Goal: Communication & Community: Answer question/provide support

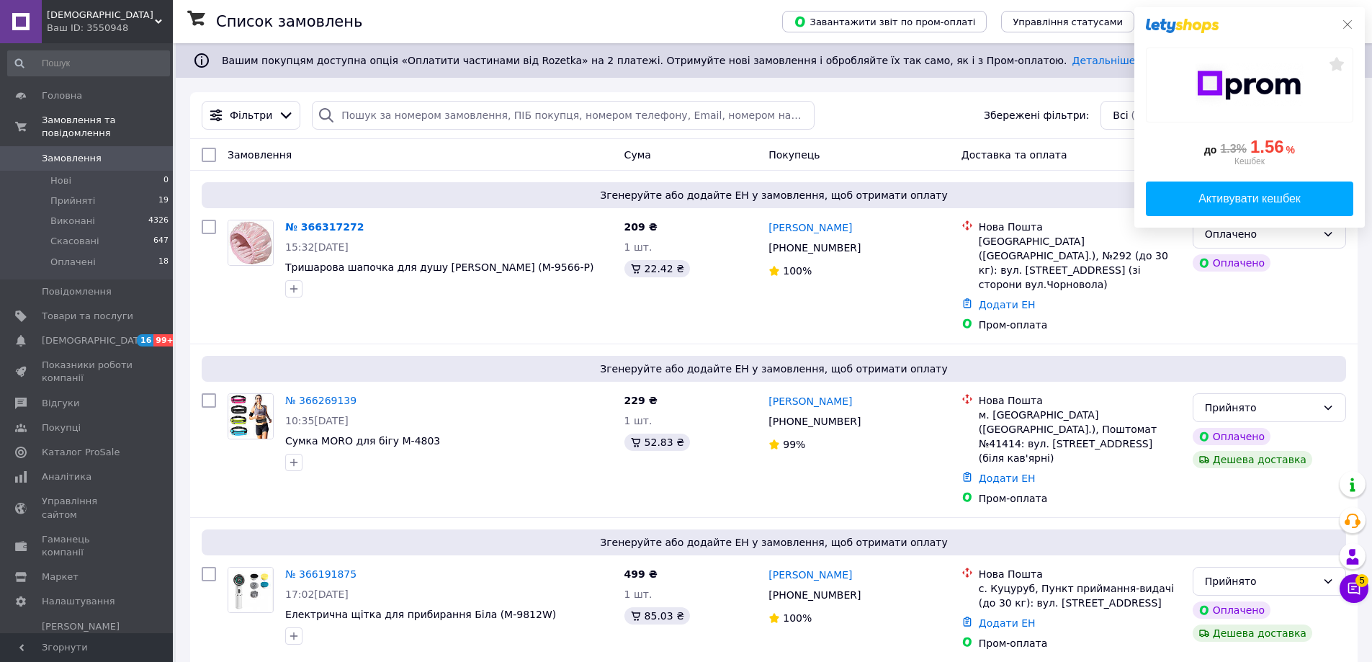
click at [1348, 24] on icon at bounding box center [1348, 25] width 12 height 12
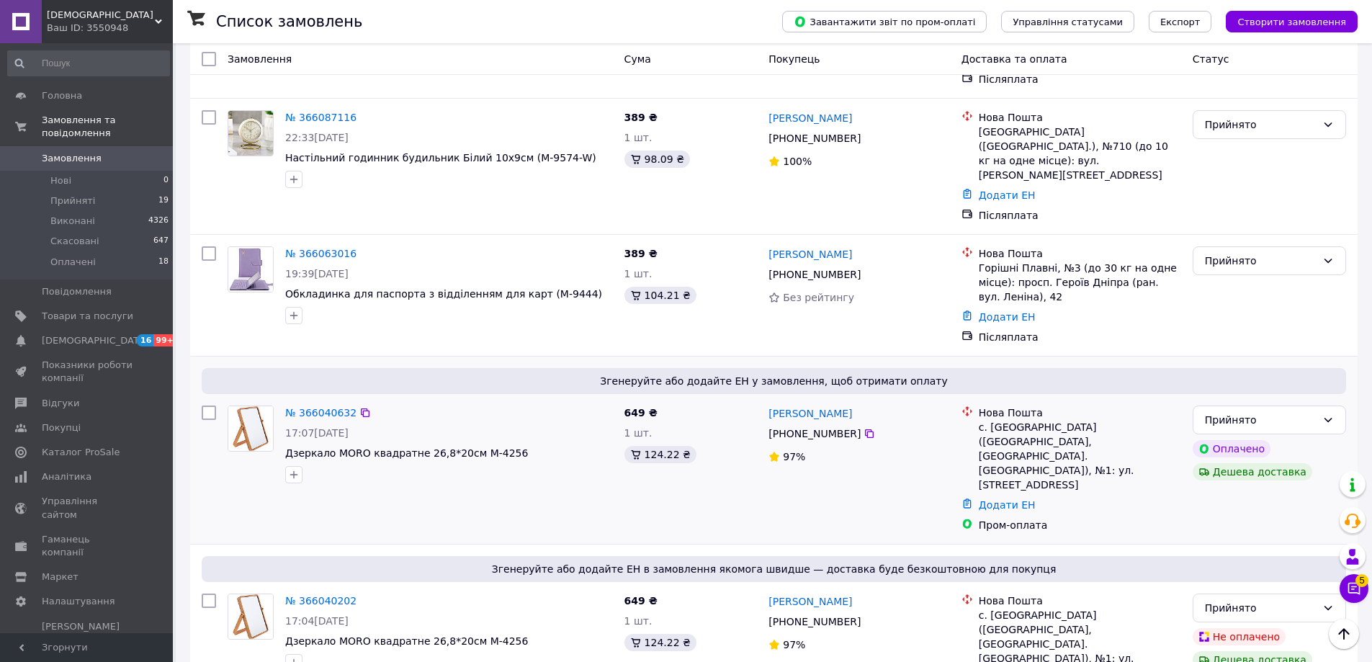
scroll to position [1080, 0]
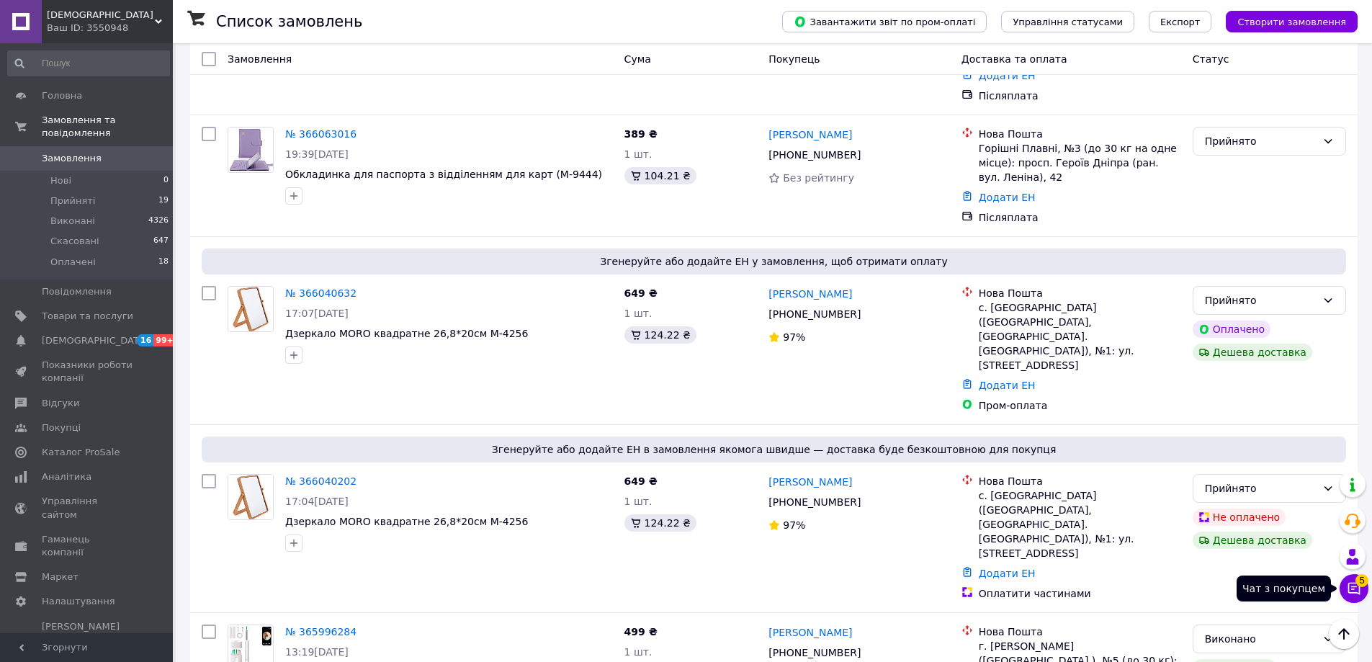
click at [1350, 585] on icon at bounding box center [1354, 588] width 14 height 14
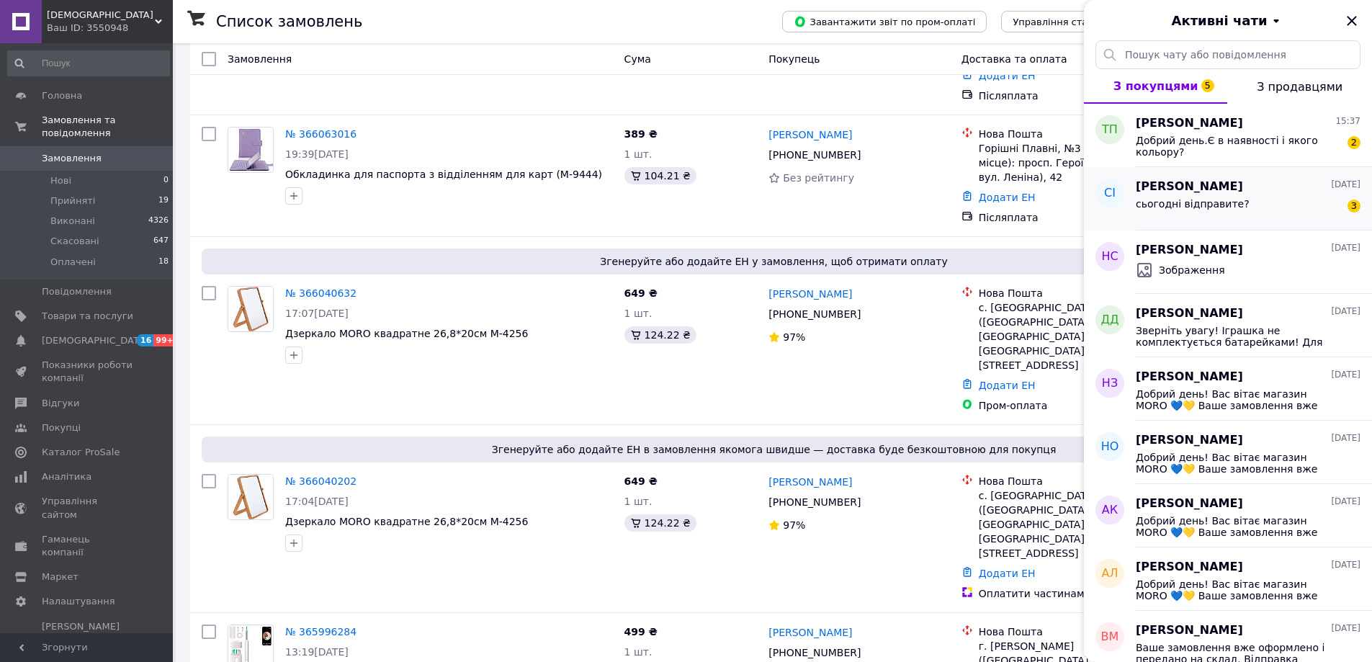
click at [1255, 205] on div "сьогодні відправите? 3" at bounding box center [1248, 206] width 225 height 23
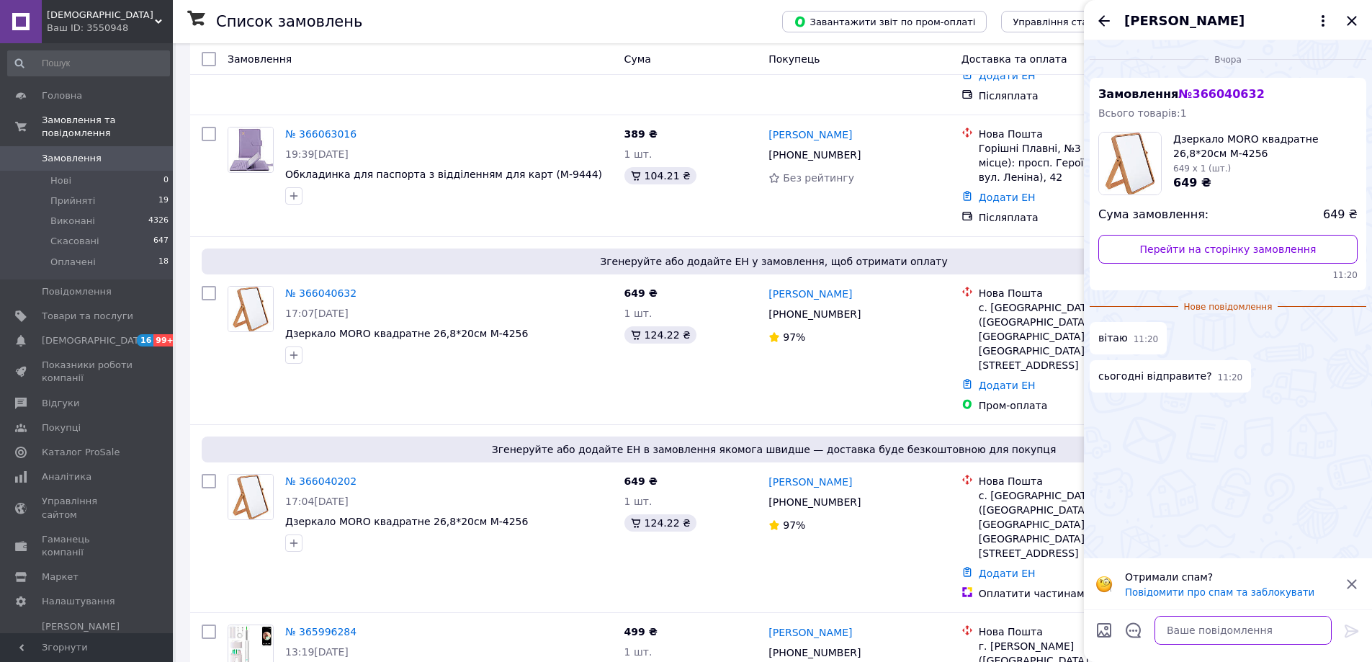
click at [1258, 632] on textarea at bounding box center [1243, 630] width 177 height 29
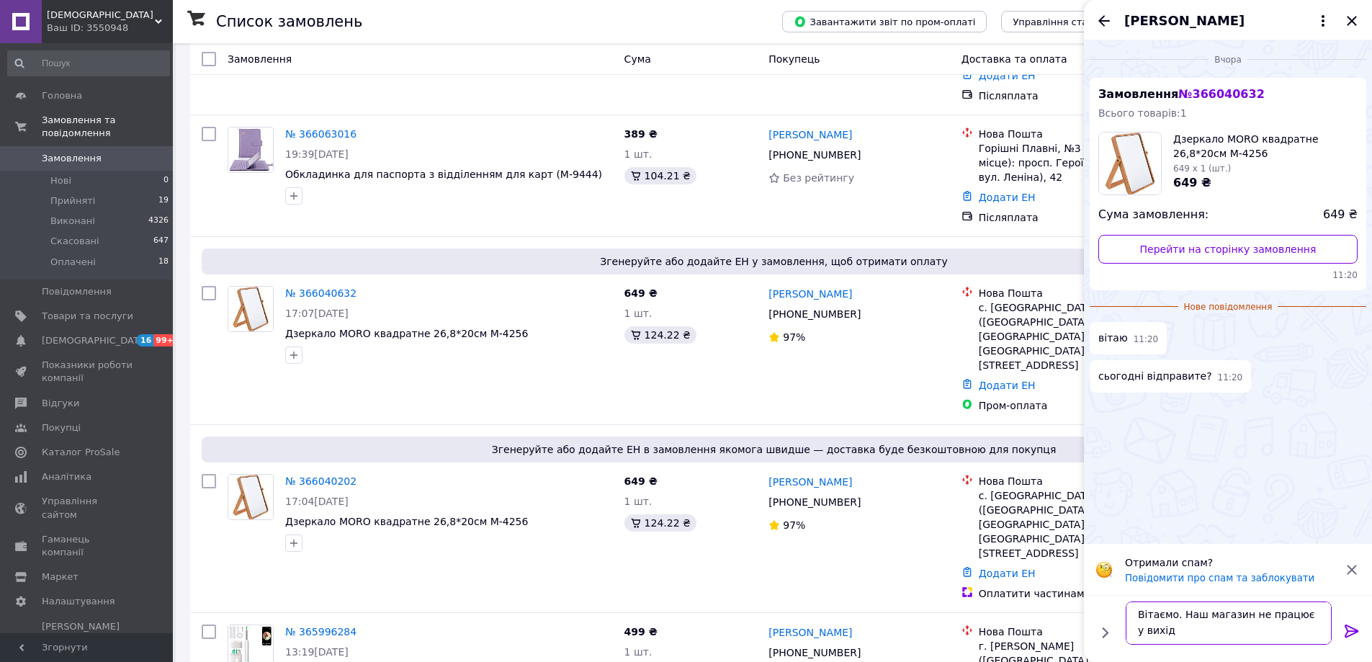
scroll to position [1, 0]
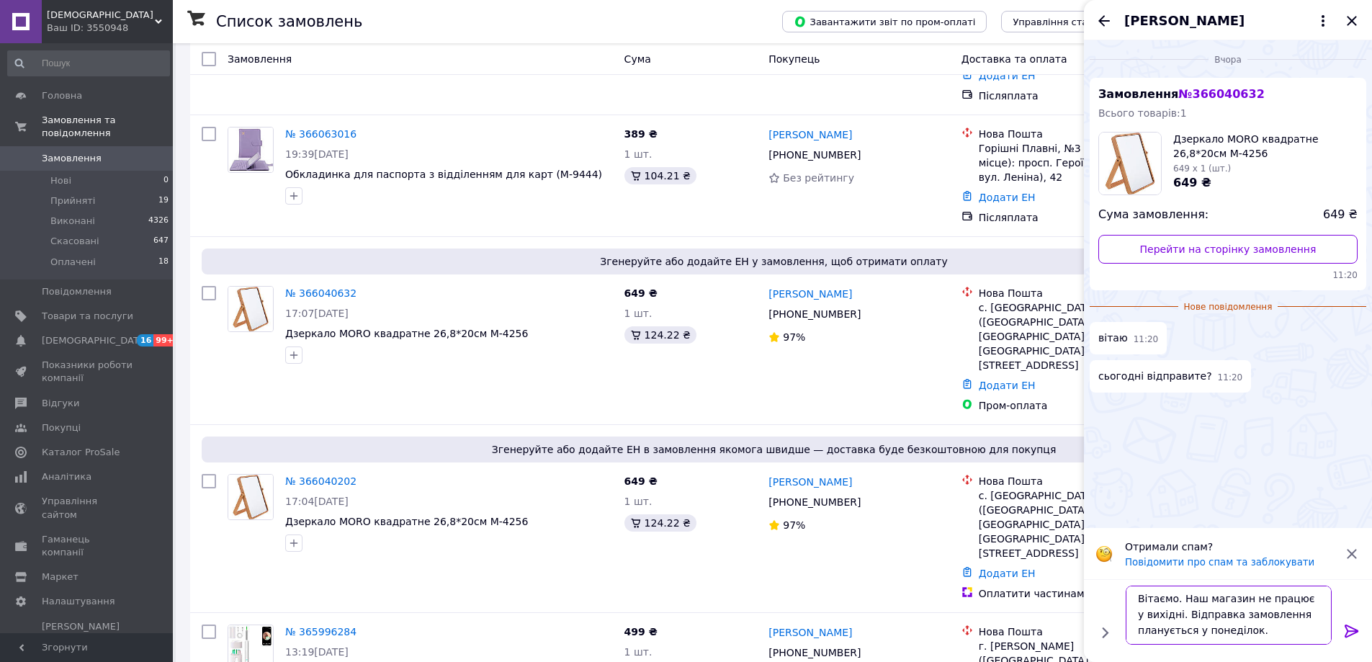
type textarea "Вітаємо. Наш магазин не працює у вихідні. Відправка замовлення планується у пон…"
click at [1353, 624] on icon at bounding box center [1351, 630] width 17 height 17
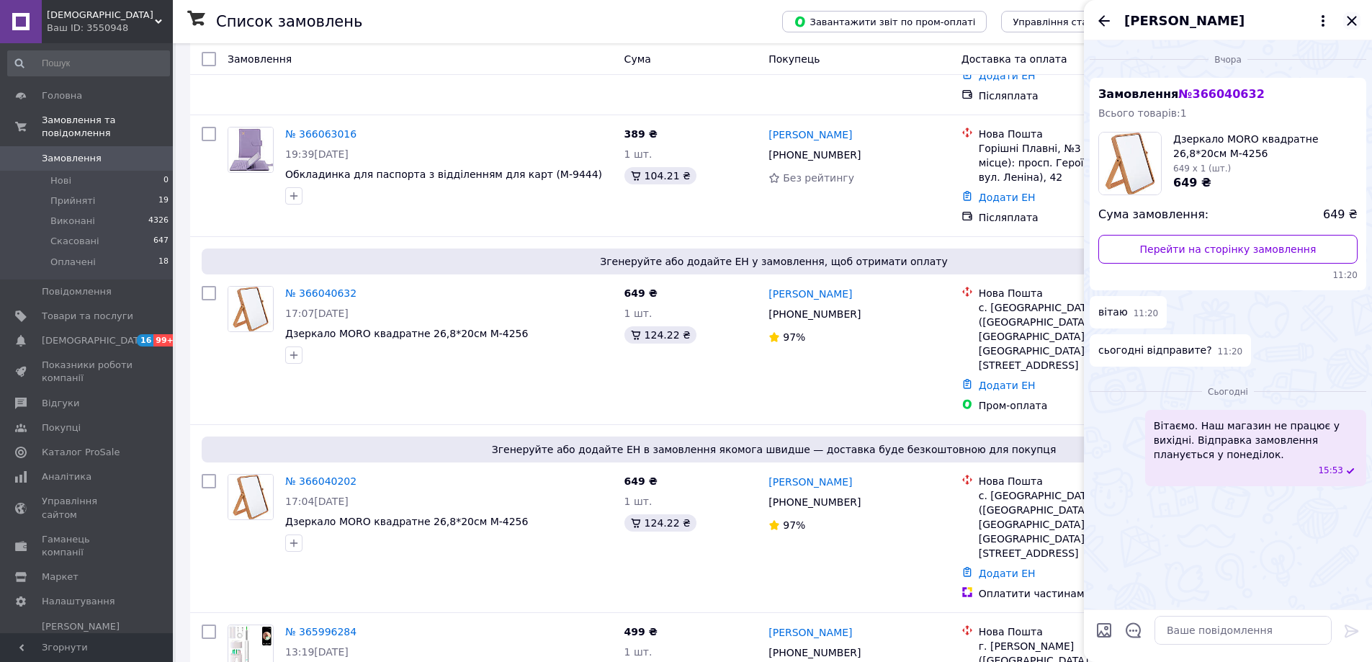
click at [1349, 20] on icon "Закрити" at bounding box center [1351, 20] width 17 height 17
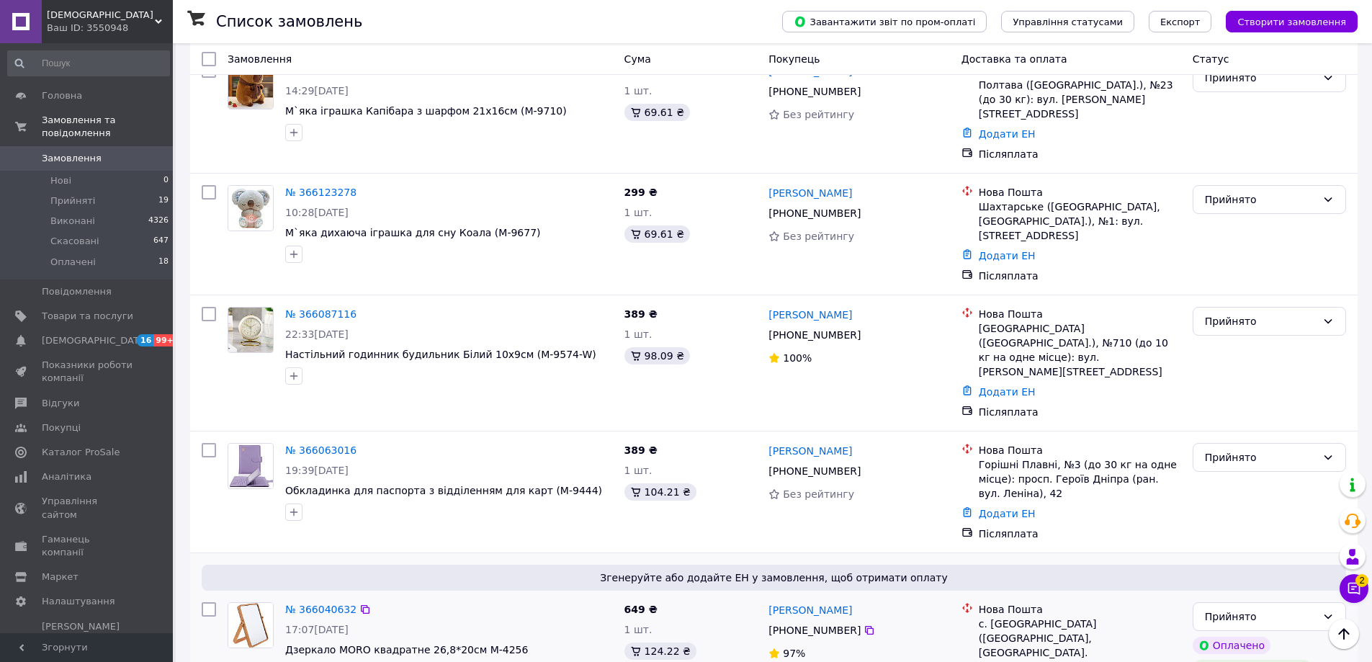
scroll to position [720, 0]
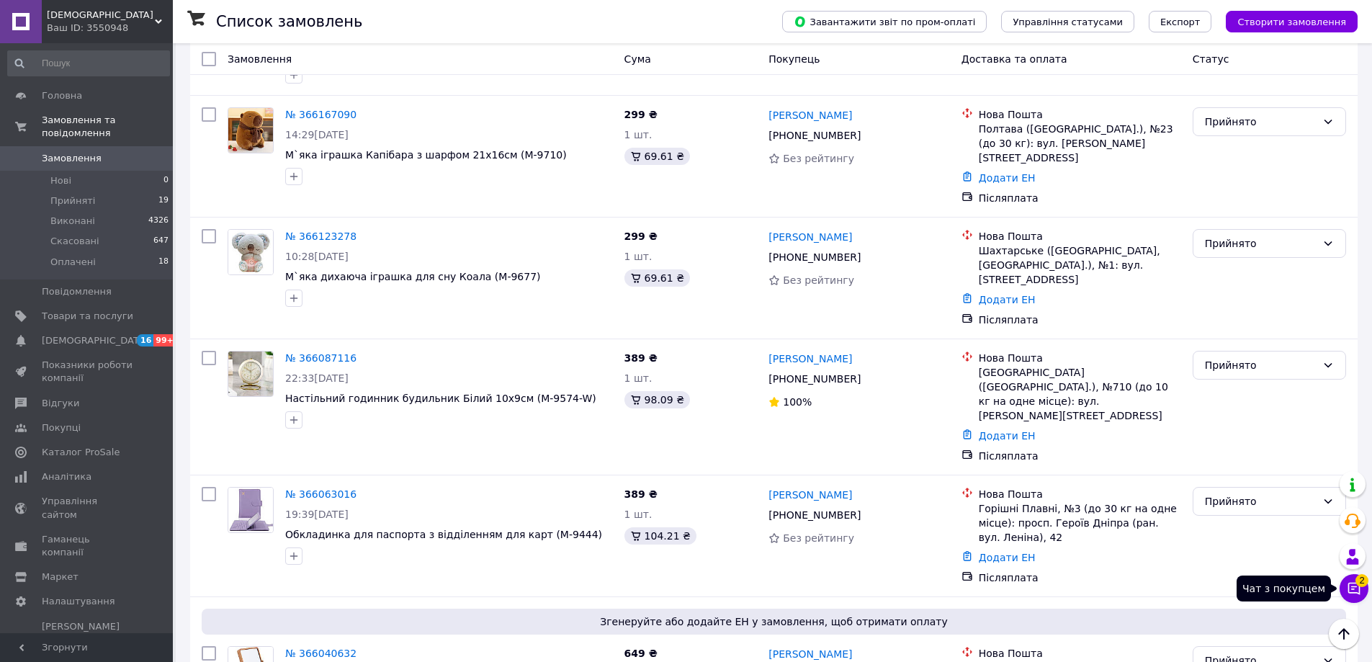
click at [1352, 585] on icon at bounding box center [1354, 588] width 14 height 14
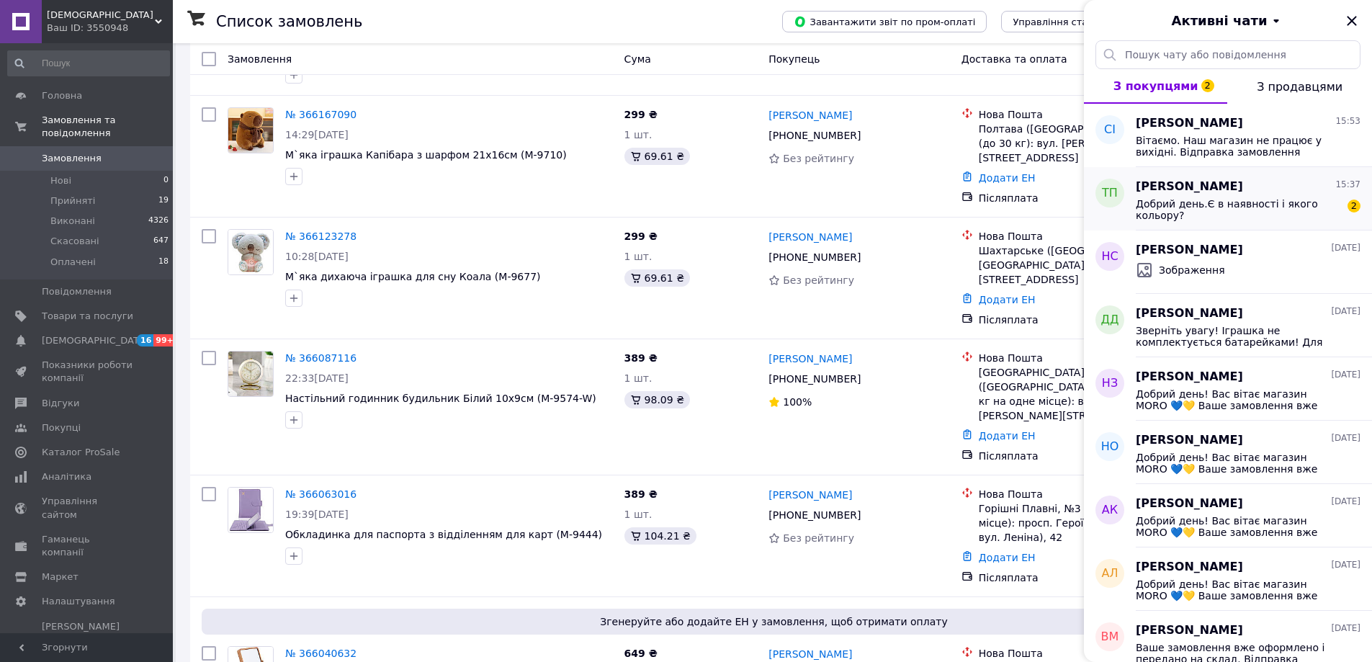
click at [1258, 211] on div "Добрий день.Є в наявності і якого кольору?" at bounding box center [1238, 209] width 205 height 23
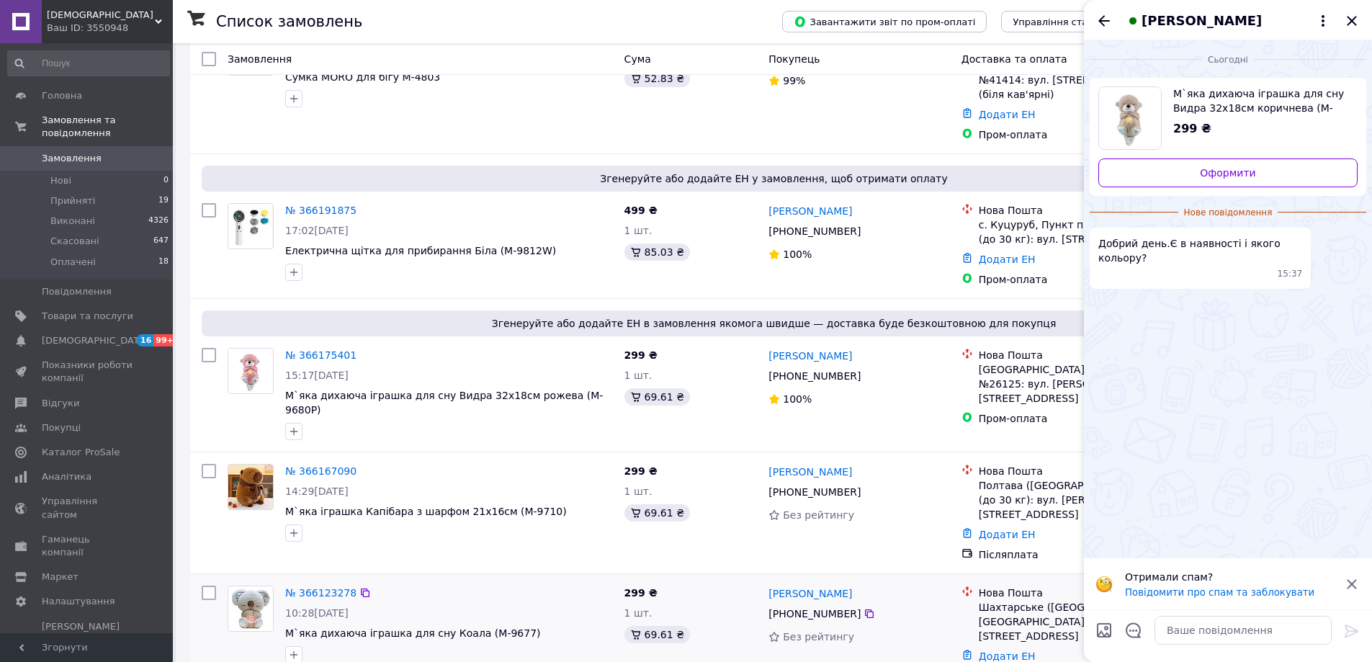
scroll to position [360, 0]
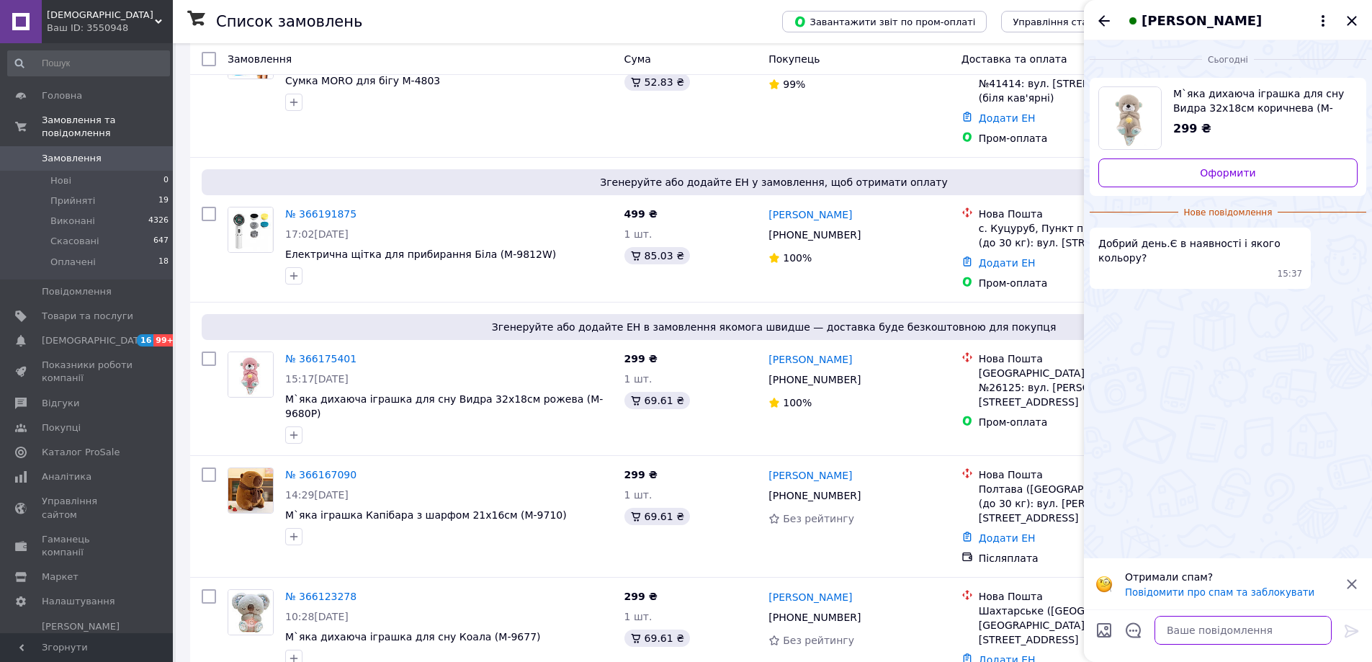
click at [1243, 629] on textarea at bounding box center [1243, 630] width 177 height 29
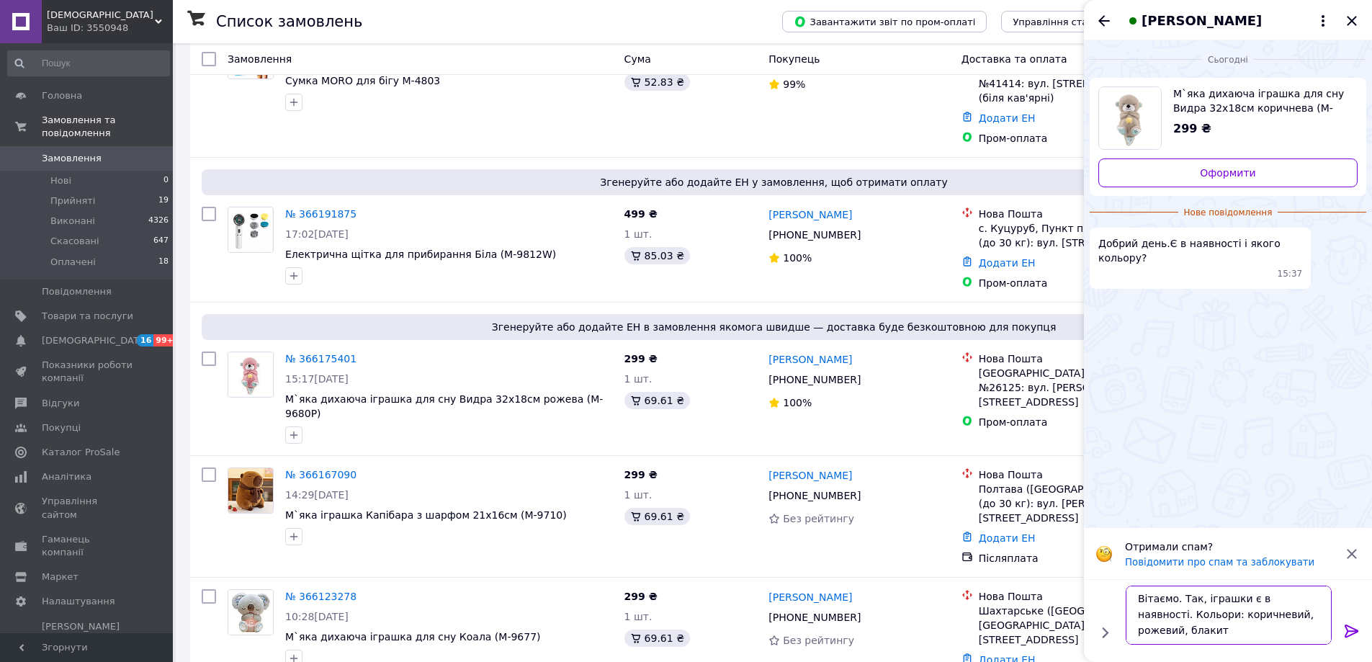
scroll to position [1, 0]
type textarea "Вітаємо. Так, іграшки є в наявності. Кольори: коричневий, рожевий, блакитний."
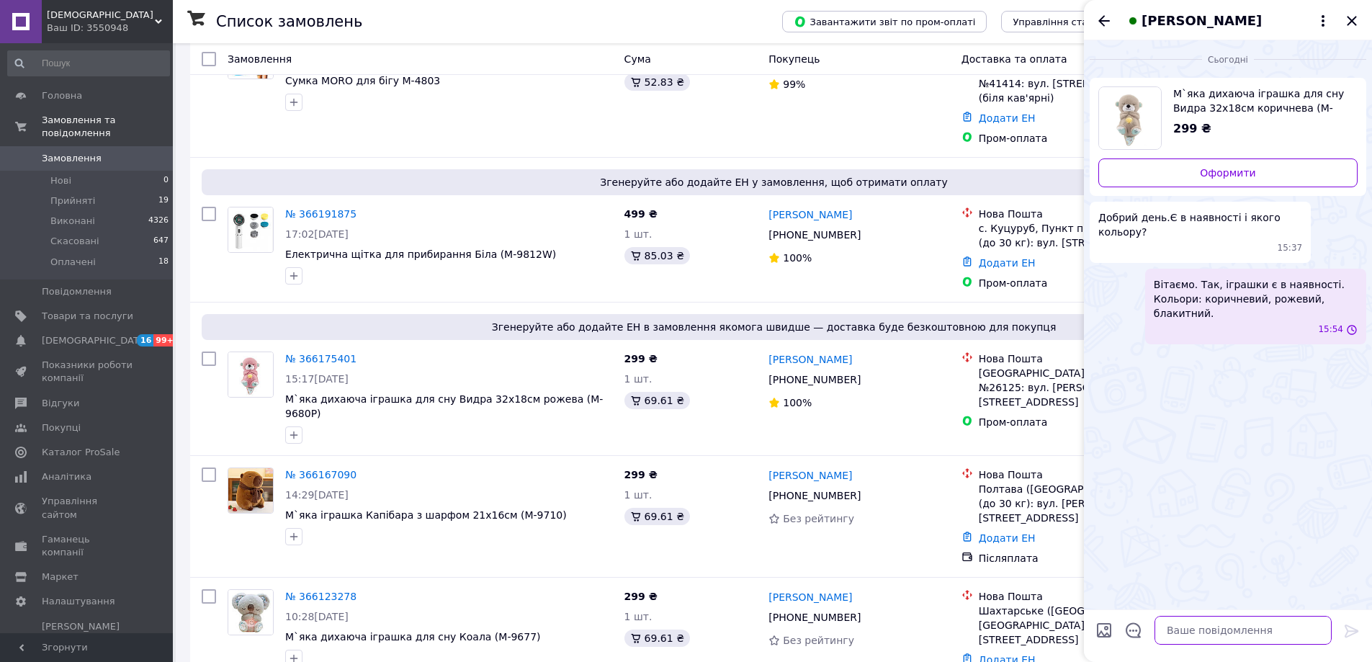
scroll to position [0, 0]
click at [1357, 18] on icon "Закрити" at bounding box center [1351, 20] width 17 height 17
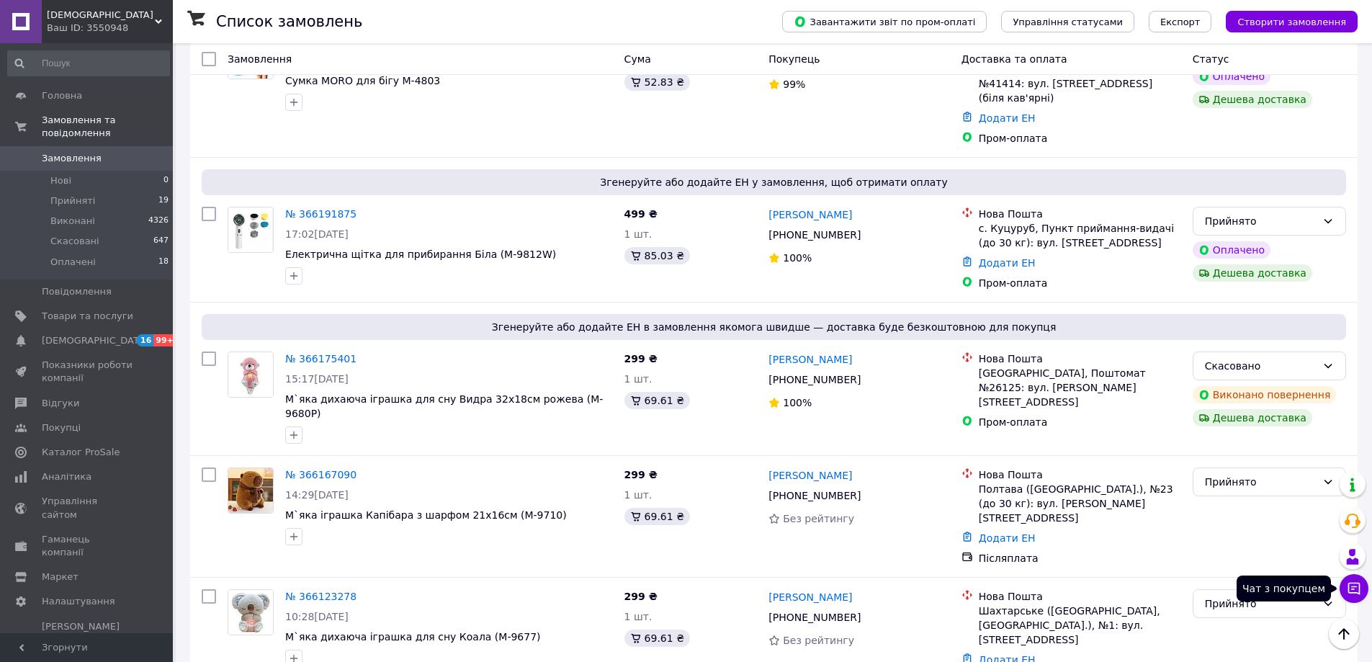
click at [1356, 581] on button "Чат з покупцем" at bounding box center [1354, 588] width 29 height 29
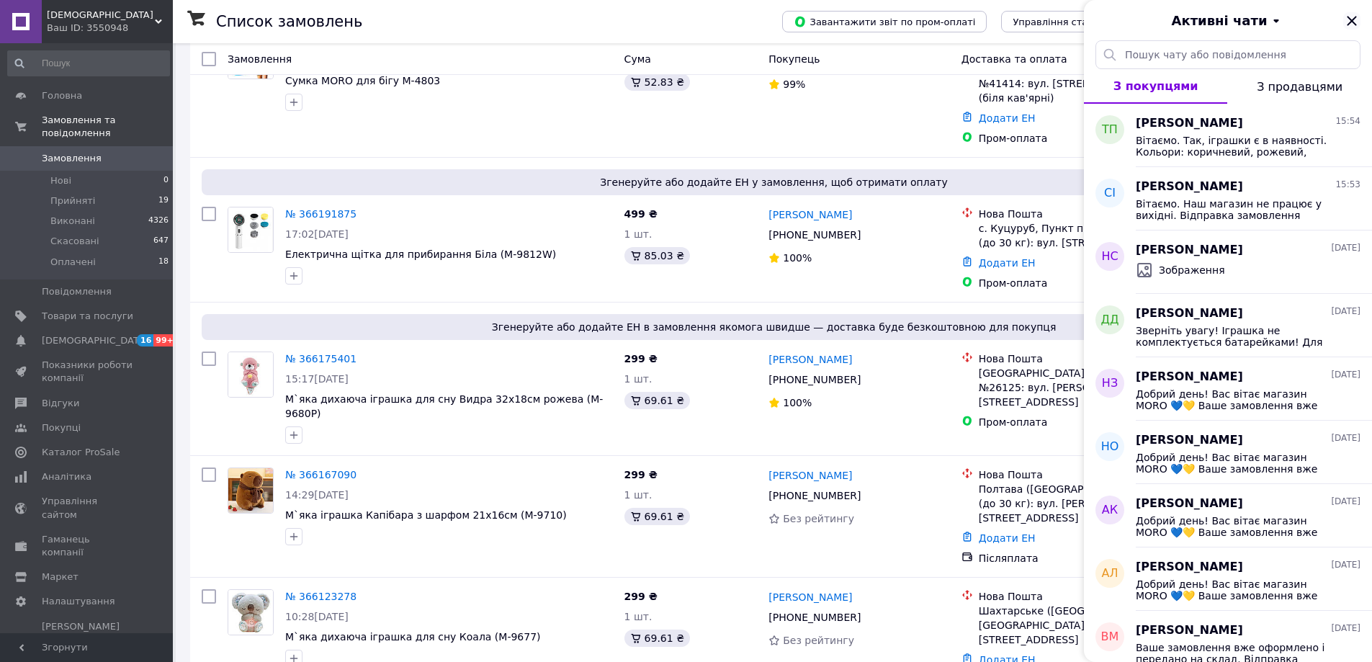
click at [1349, 21] on icon "Закрити" at bounding box center [1351, 20] width 17 height 17
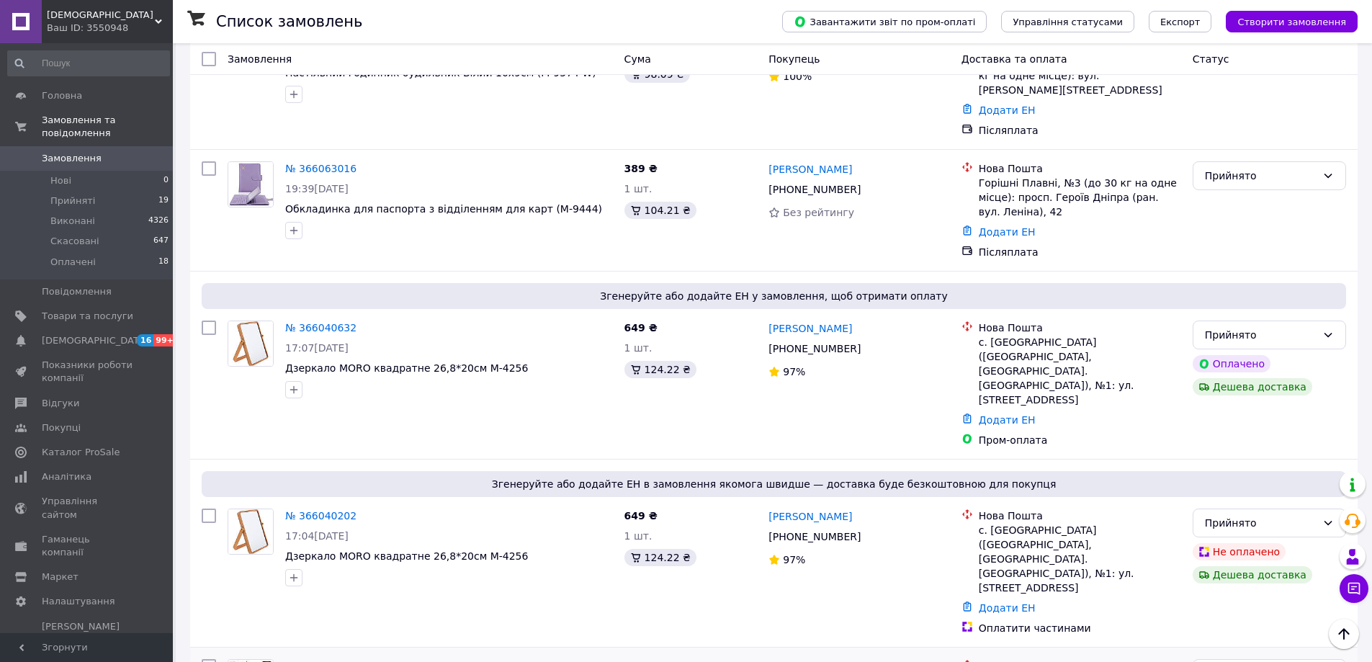
scroll to position [1008, 0]
